Goal: Use online tool/utility: Utilize a website feature to perform a specific function

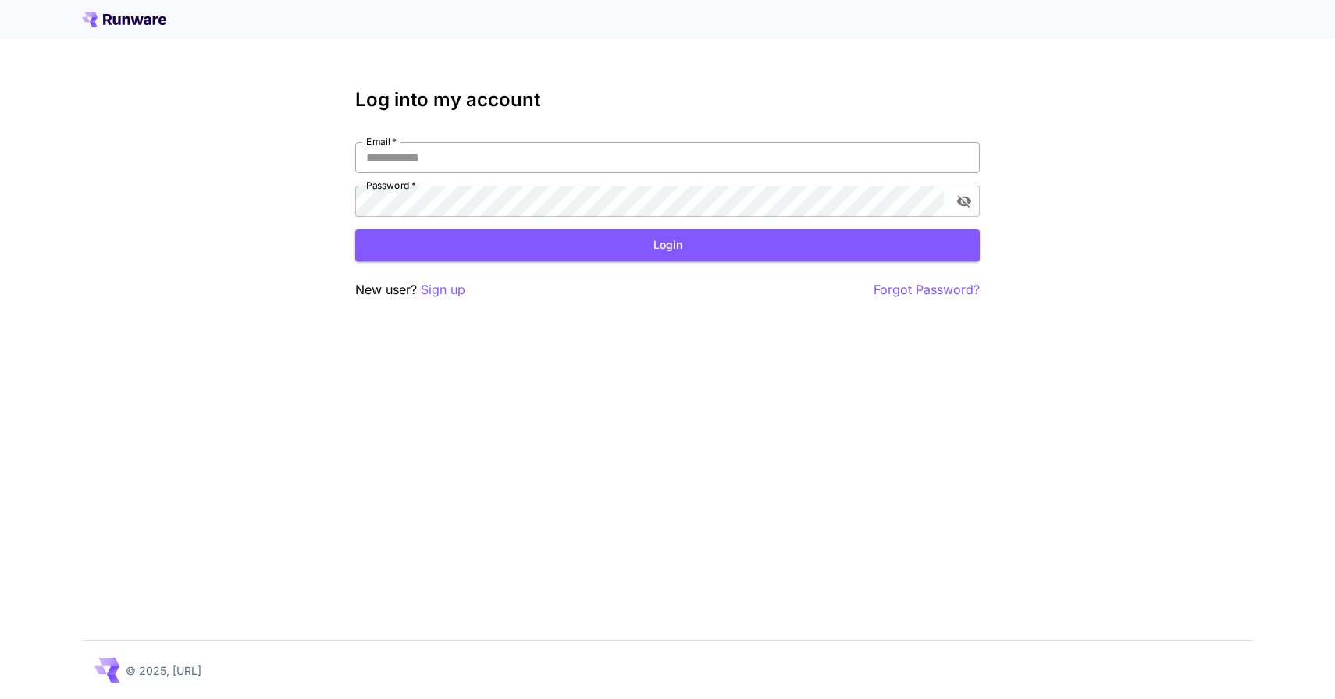
click at [567, 155] on input "Email   *" at bounding box center [667, 157] width 624 height 31
click at [512, 161] on input "Email   *" at bounding box center [667, 157] width 624 height 31
type input "**********"
click at [608, 245] on button "Login" at bounding box center [667, 245] width 624 height 32
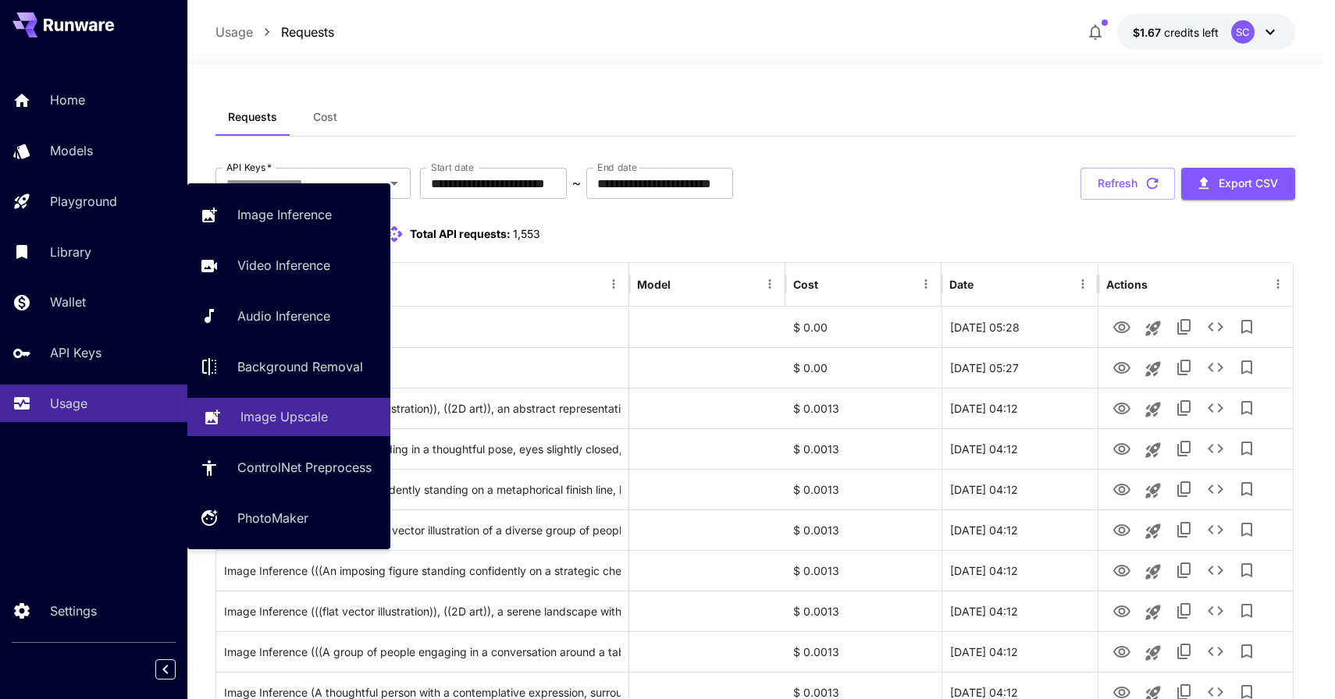
click at [293, 414] on p "Image Upscale" at bounding box center [283, 416] width 87 height 19
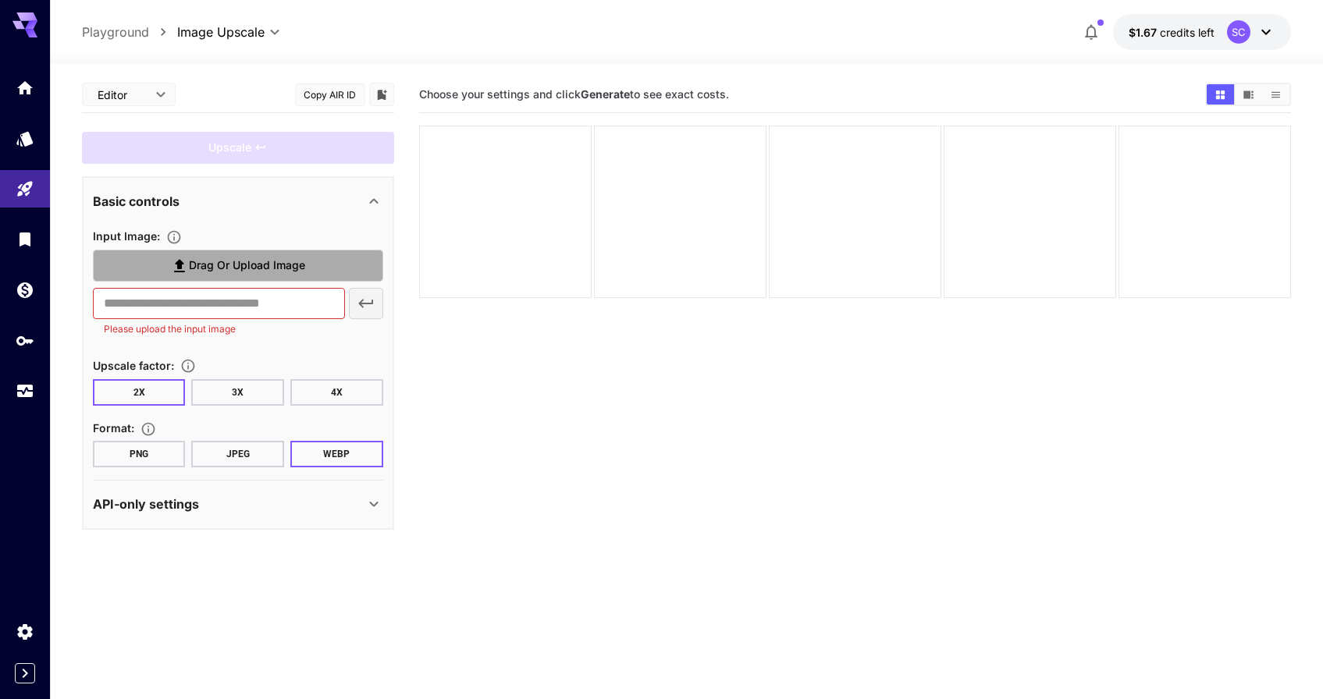
click at [228, 257] on span "Drag or upload image" at bounding box center [247, 266] width 116 height 20
click at [0, 0] on input "Drag or upload image" at bounding box center [0, 0] width 0 height 0
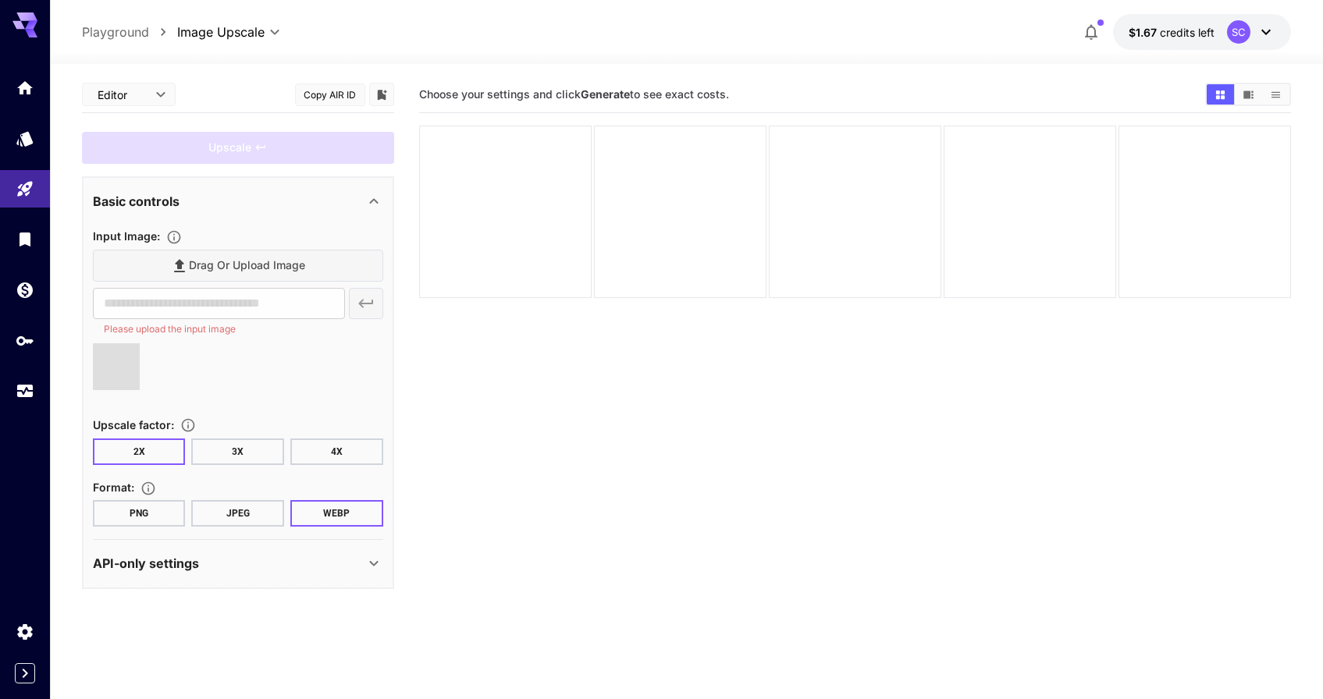
type input "**********"
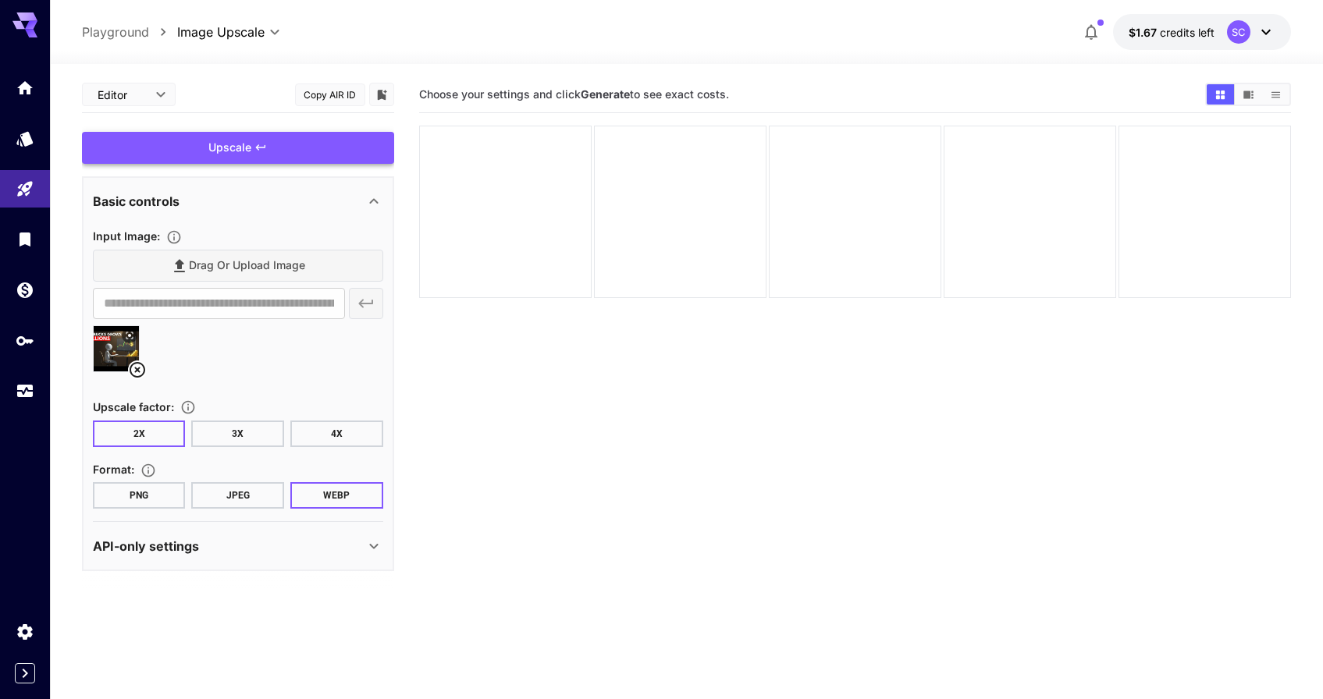
click at [225, 142] on div "Upscale" at bounding box center [238, 148] width 312 height 32
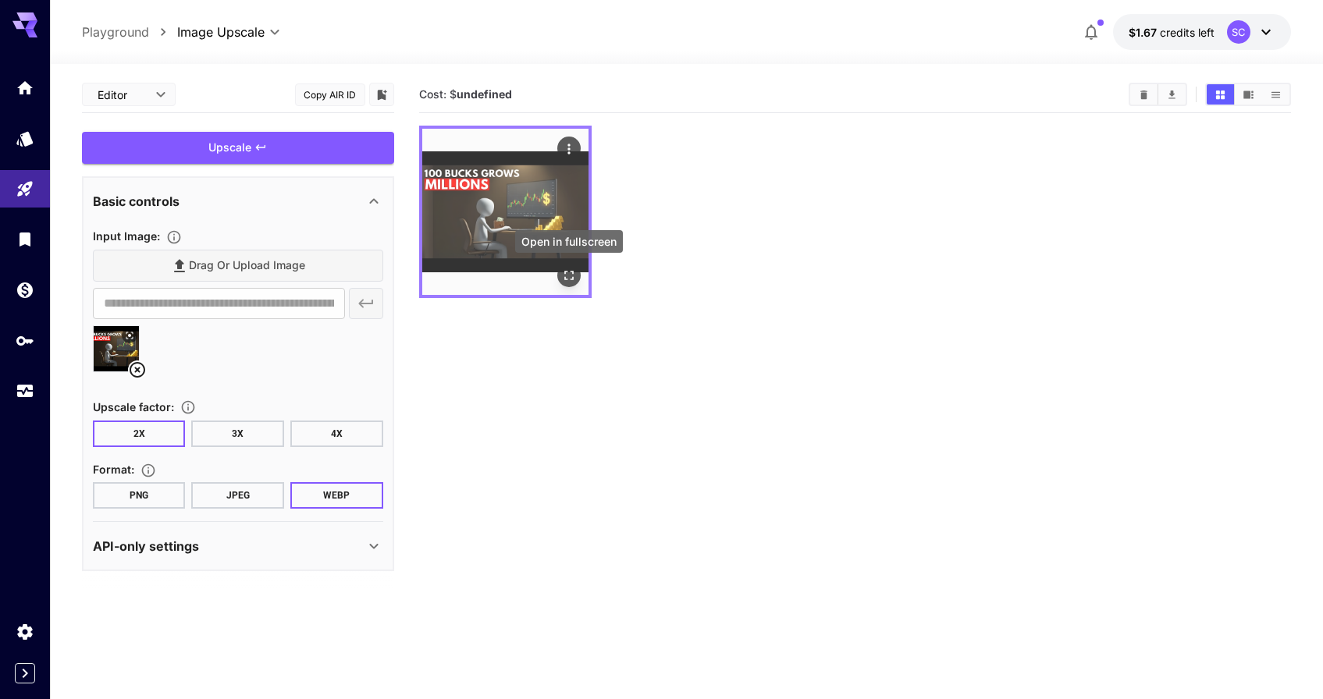
click at [570, 273] on icon "Open in fullscreen" at bounding box center [569, 276] width 16 height 16
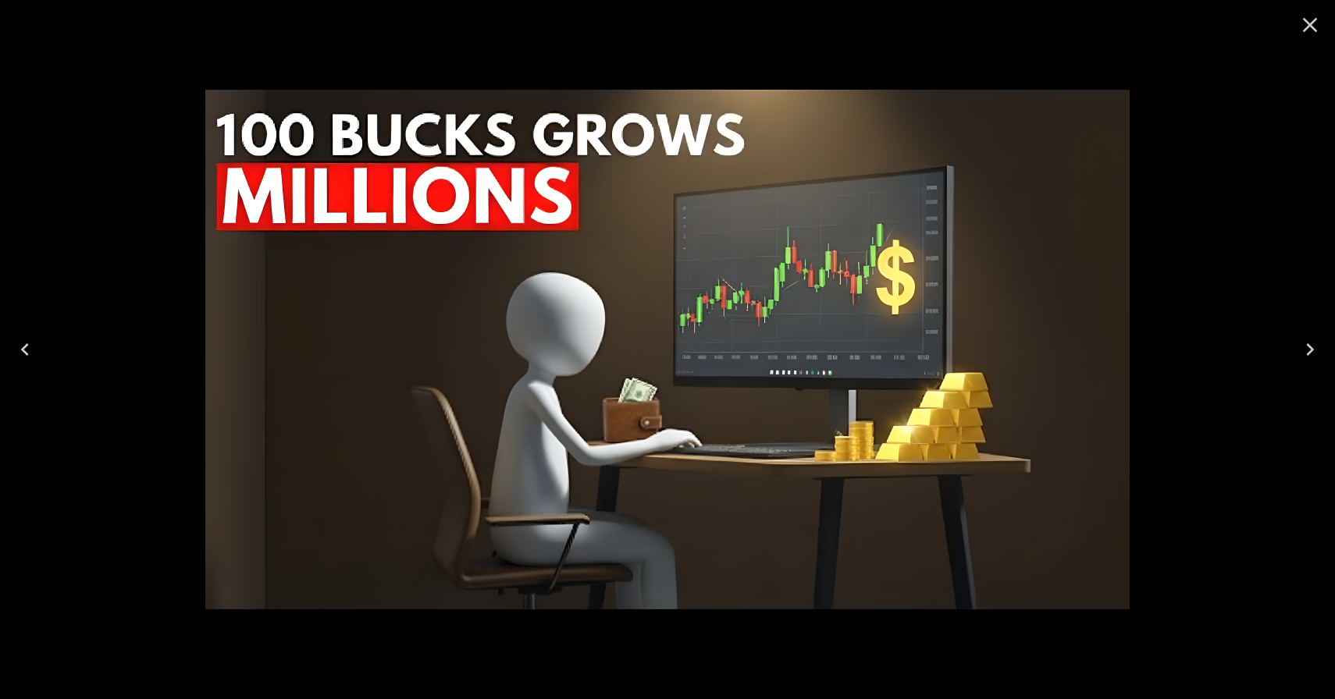
click at [1317, 25] on icon "Close" at bounding box center [1309, 24] width 25 height 25
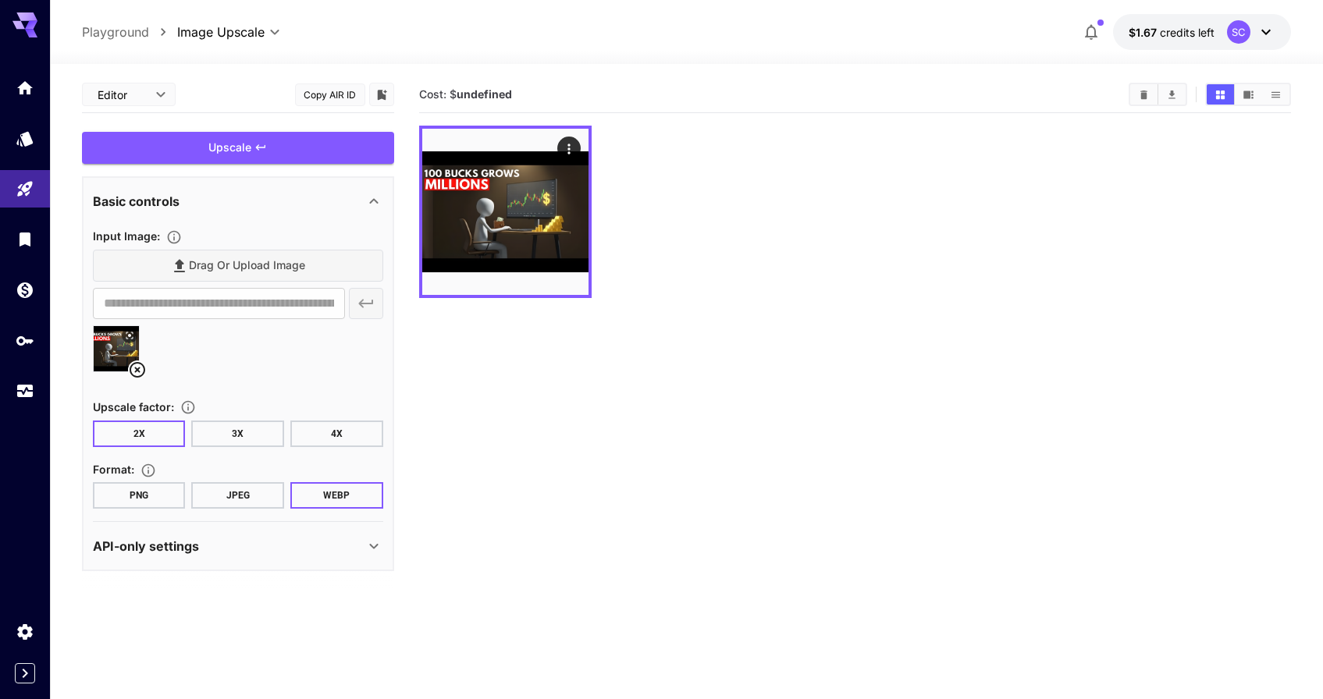
click at [236, 432] on button "3X" at bounding box center [237, 434] width 93 height 27
click at [277, 151] on div "Upscale" at bounding box center [238, 148] width 312 height 32
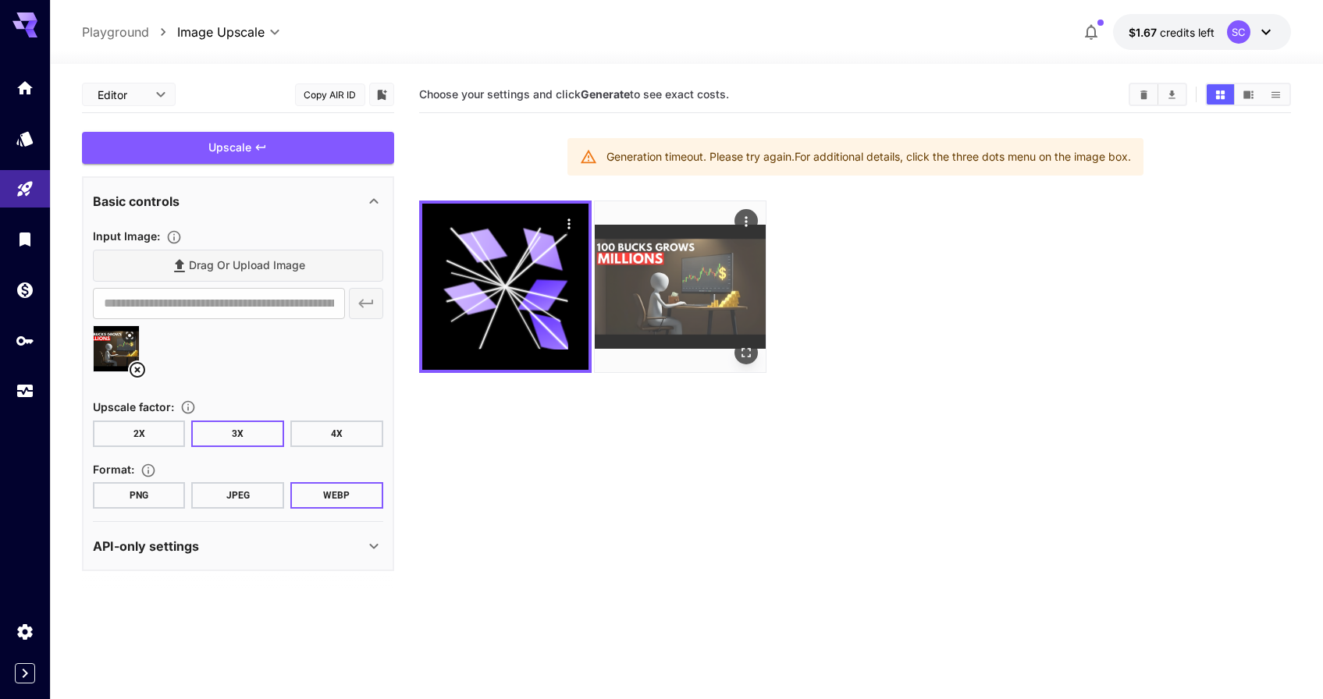
click at [741, 219] on icon "Actions" at bounding box center [746, 222] width 16 height 16
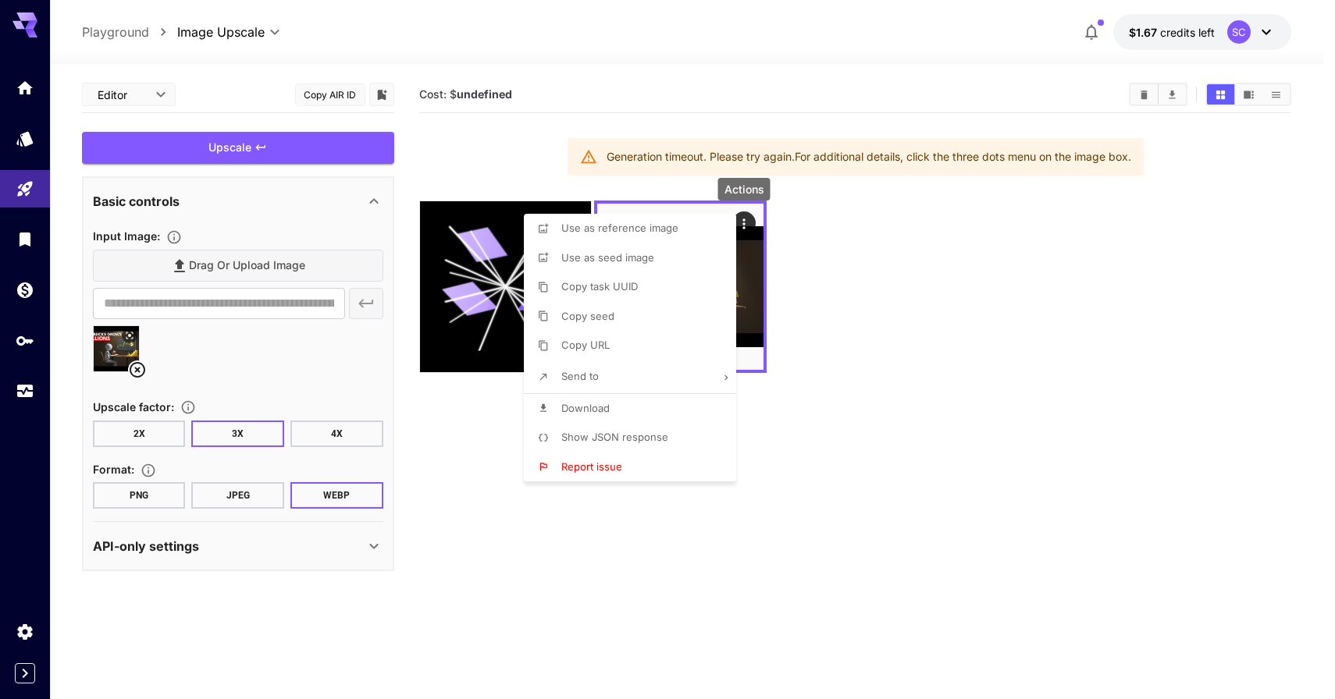
click at [596, 560] on div at bounding box center [667, 349] width 1335 height 699
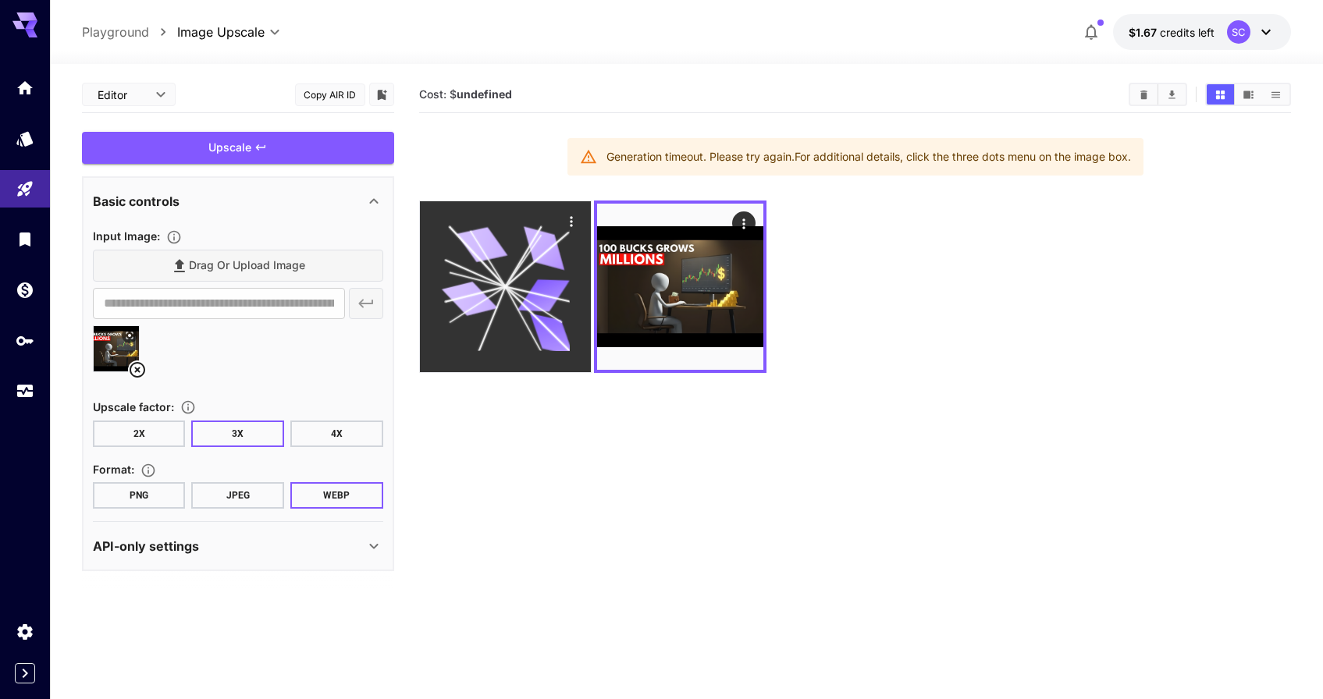
click at [555, 300] on icon at bounding box center [543, 295] width 52 height 33
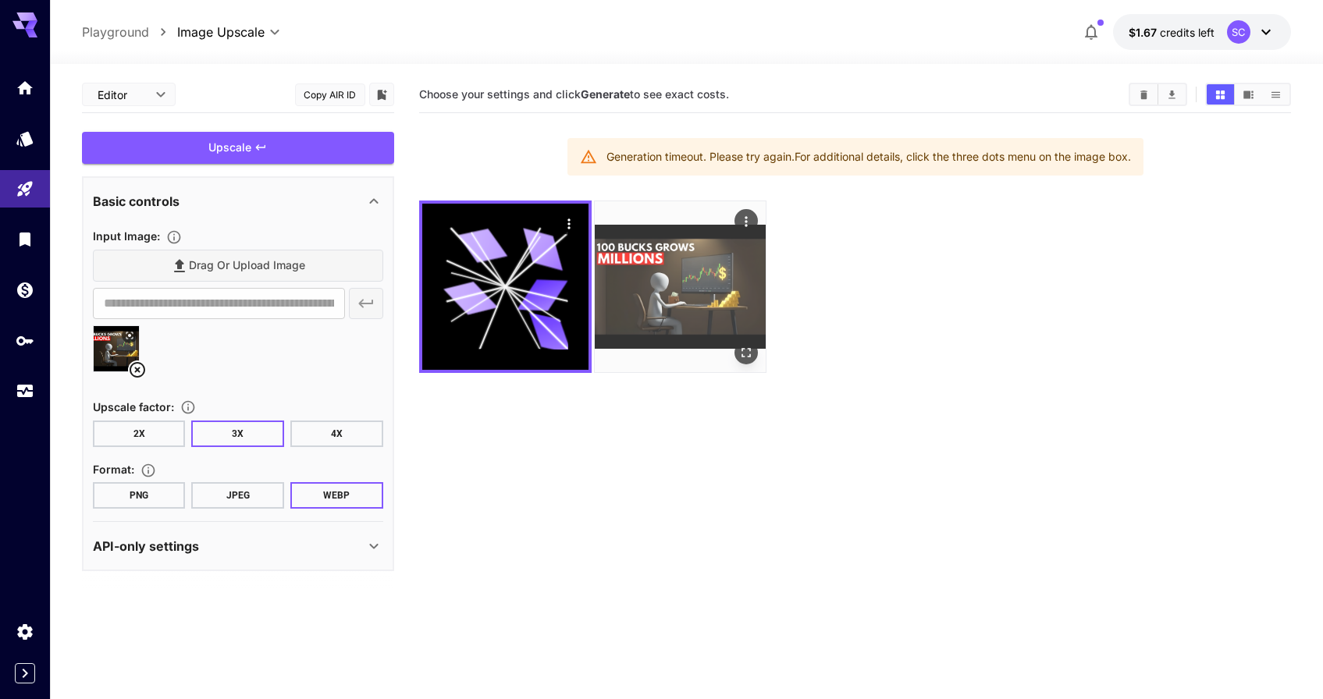
click at [686, 288] on img at bounding box center [680, 286] width 171 height 171
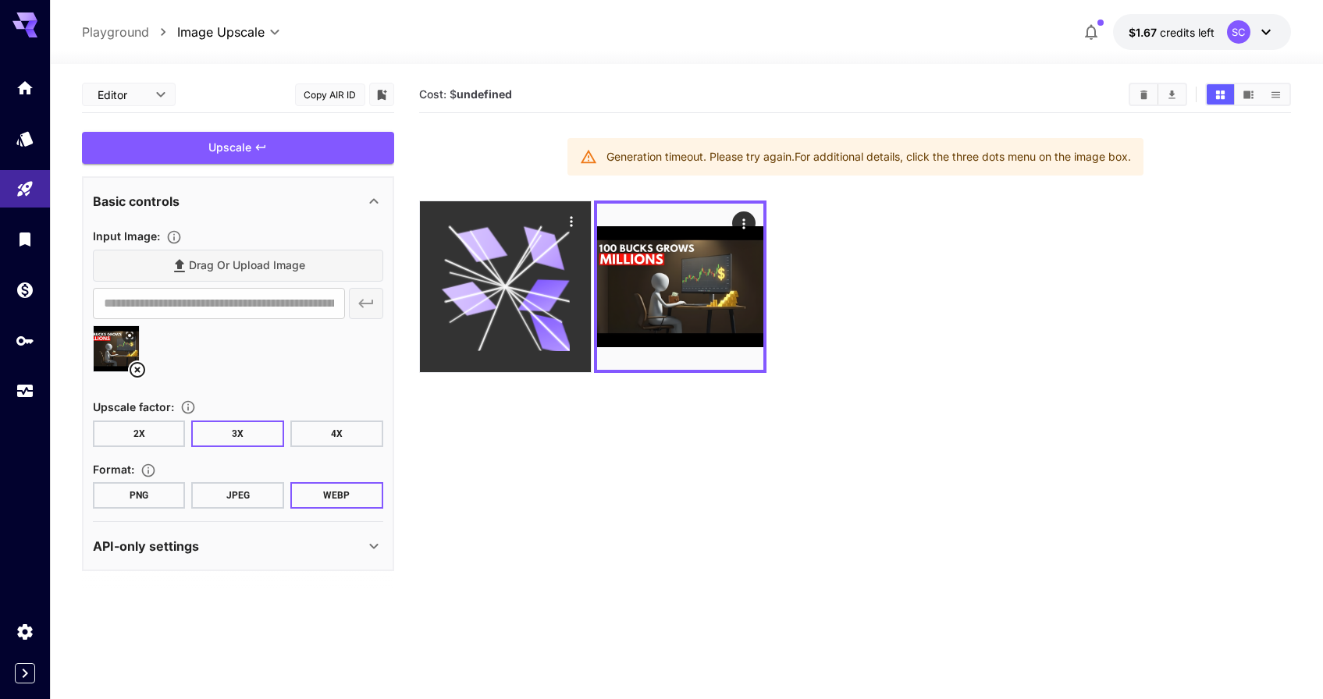
click at [553, 282] on icon at bounding box center [543, 295] width 52 height 33
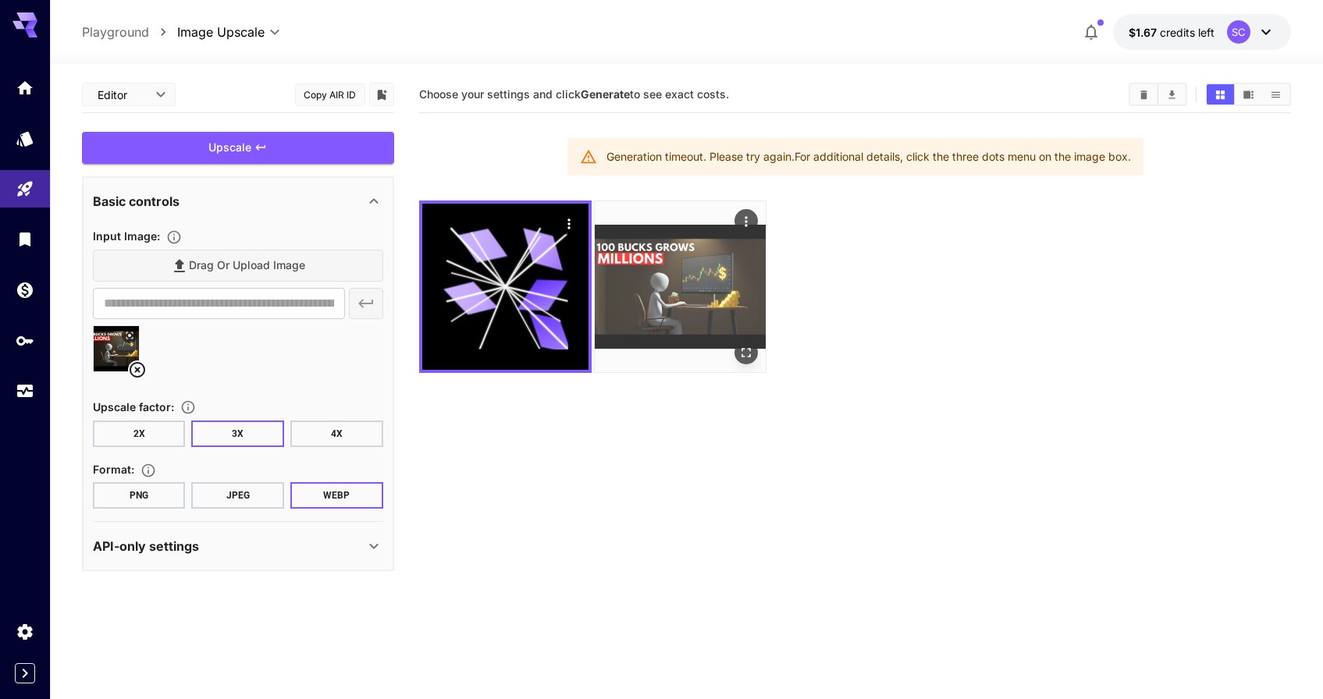
click at [661, 290] on img at bounding box center [680, 286] width 171 height 171
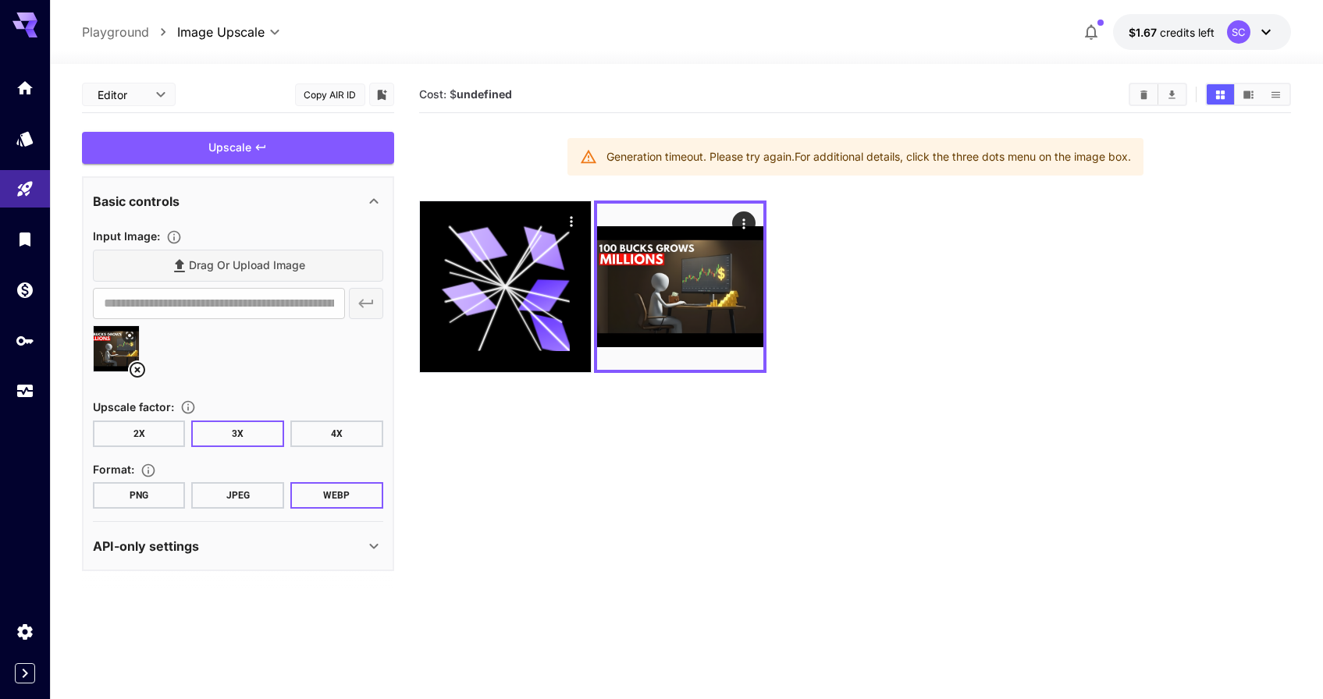
click at [320, 438] on button "4X" at bounding box center [336, 434] width 93 height 27
click at [481, 421] on section "Cost: $ undefined Generation timeout. Please try again. For additional details,…" at bounding box center [855, 425] width 872 height 699
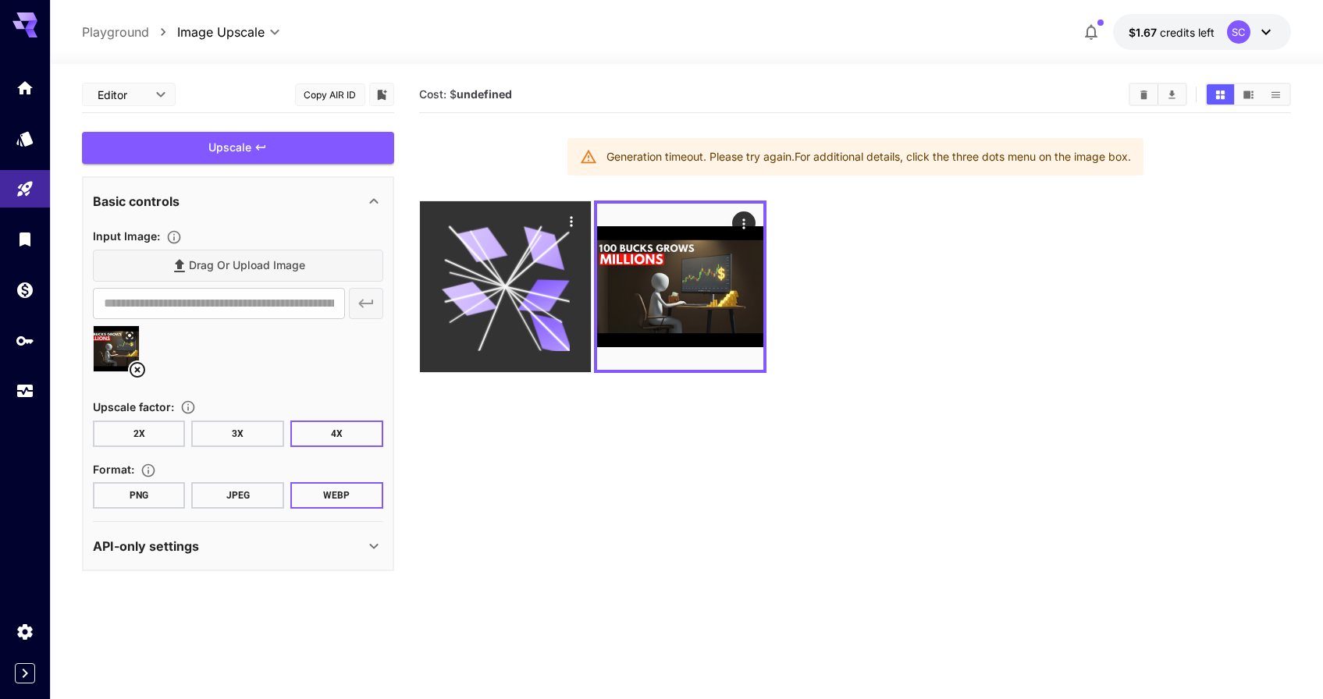
click at [486, 270] on icon at bounding box center [505, 286] width 128 height 128
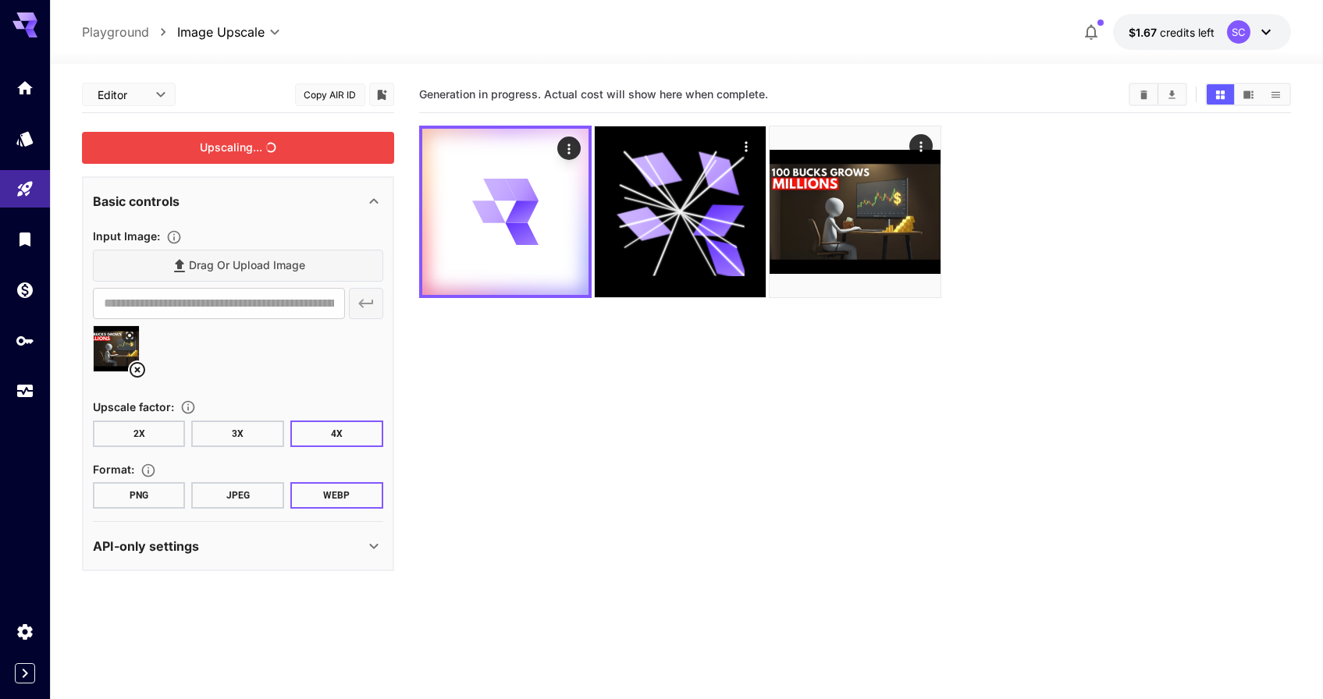
click at [1094, 41] on icon "button" at bounding box center [1091, 32] width 19 height 19
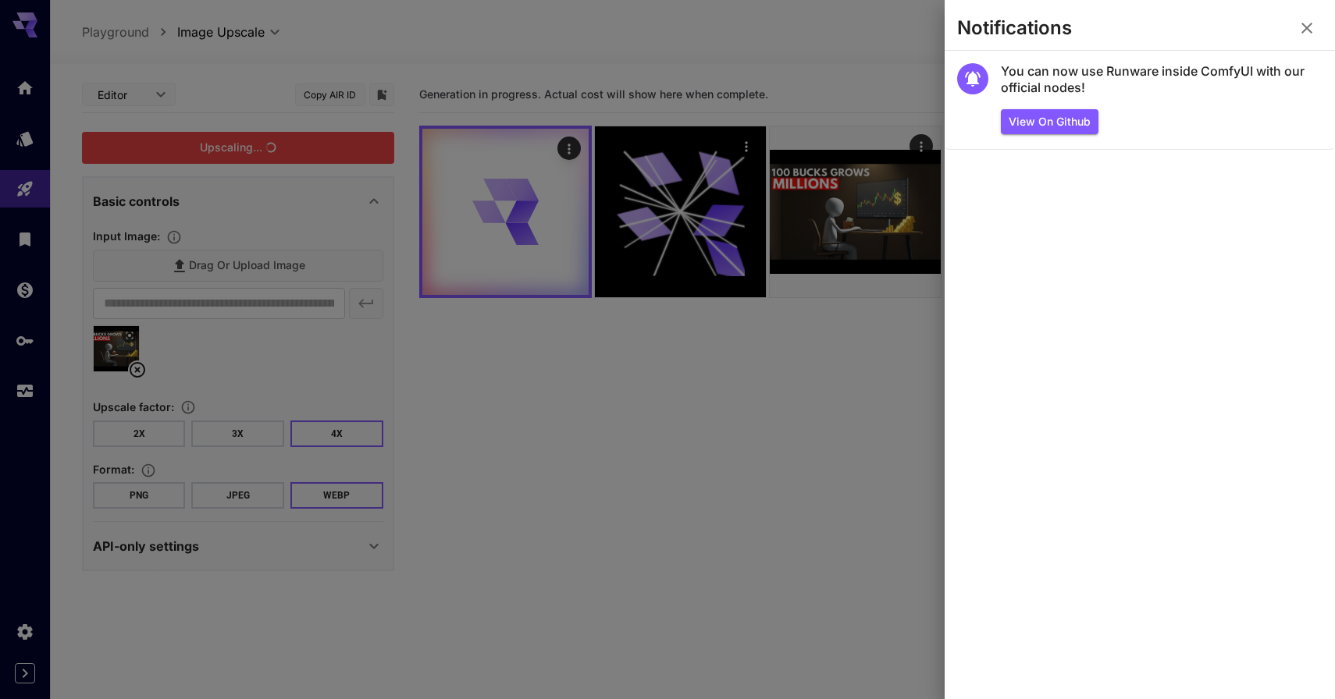
click at [858, 66] on div at bounding box center [667, 349] width 1335 height 699
